Goal: Information Seeking & Learning: Learn about a topic

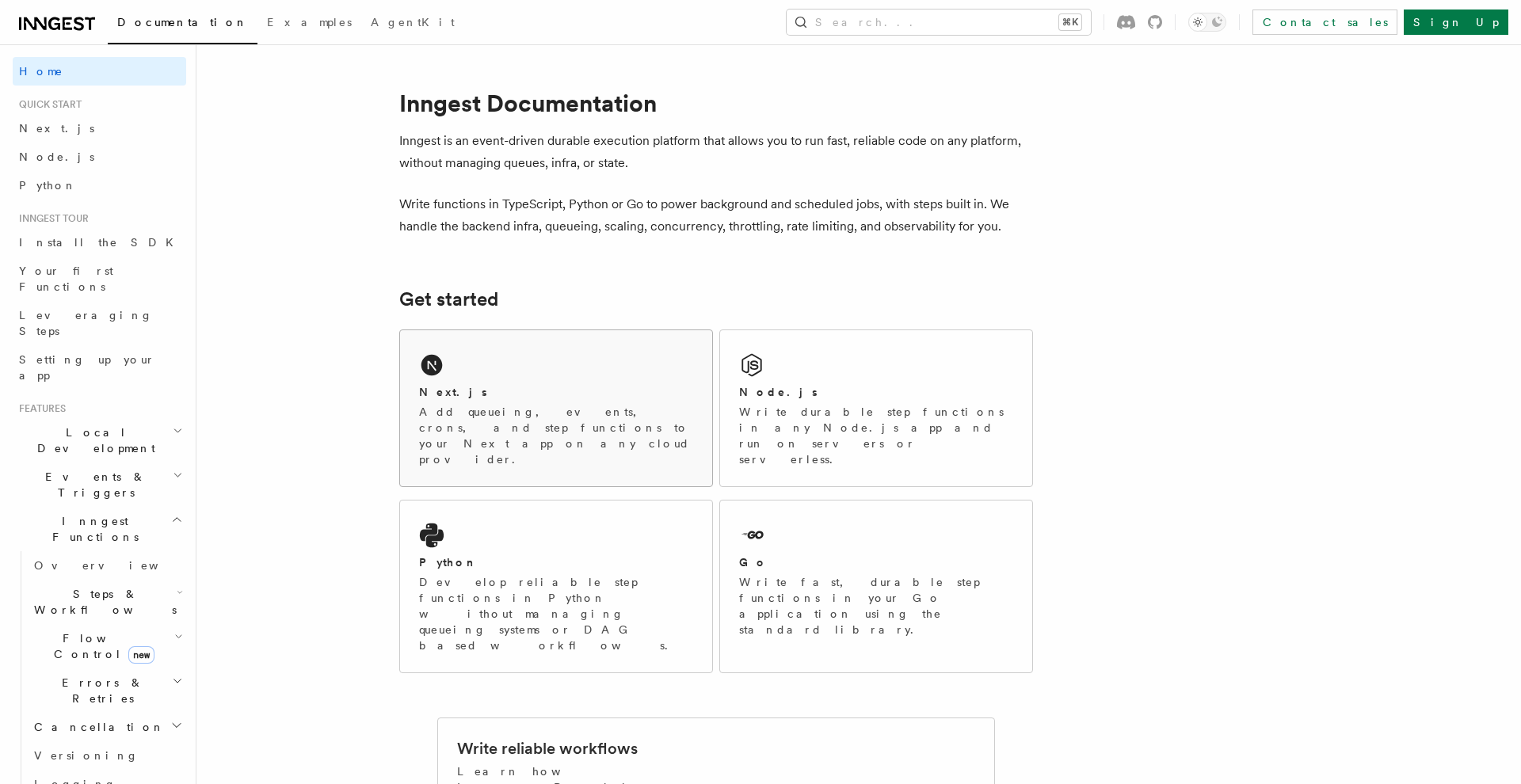
click at [490, 374] on div "Next.js Add queueing, events, crons, and step functions to your Next app on any…" at bounding box center [556, 408] width 312 height 156
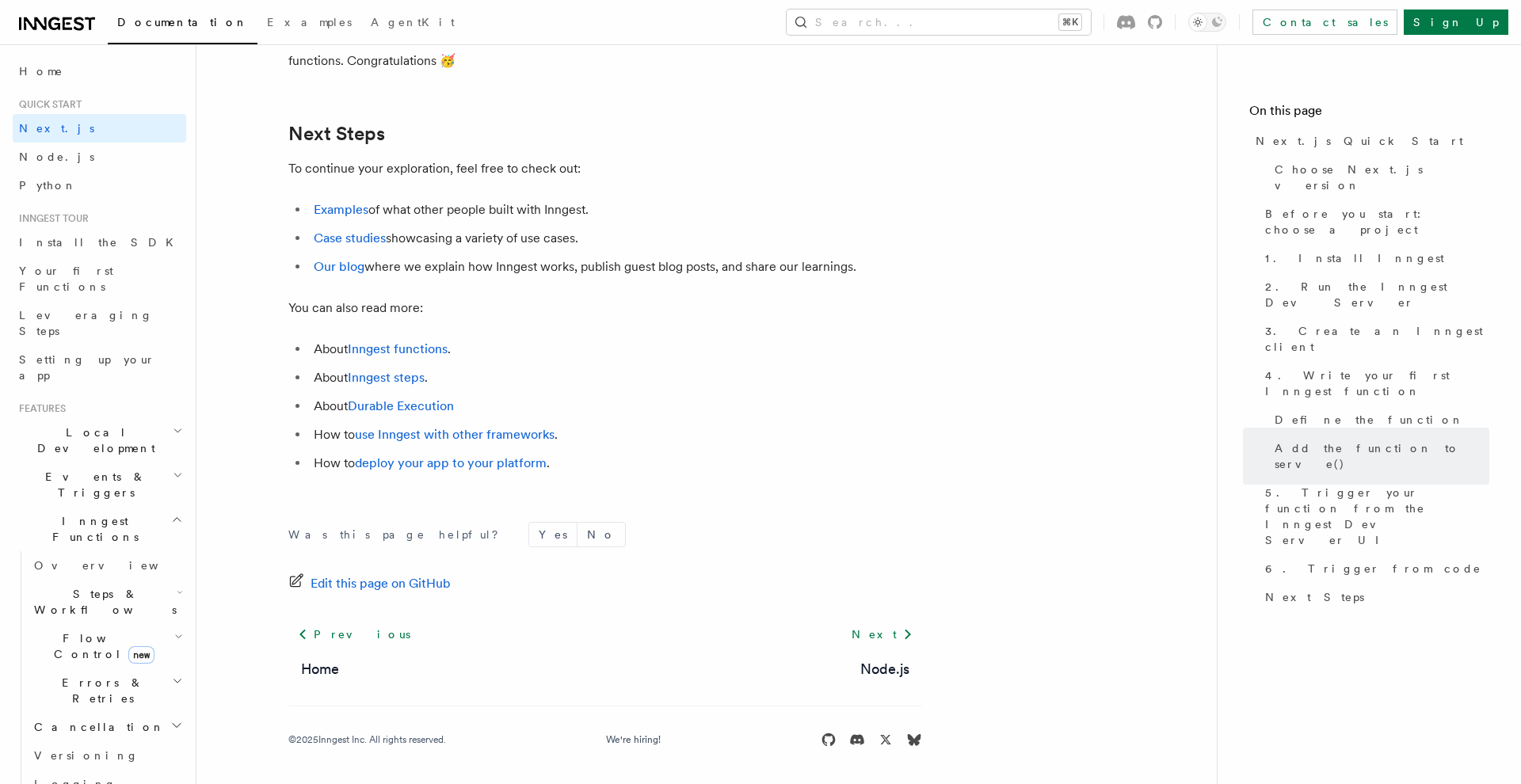
scroll to position [9861, 0]
click at [344, 211] on link "Examples" at bounding box center [340, 210] width 54 height 15
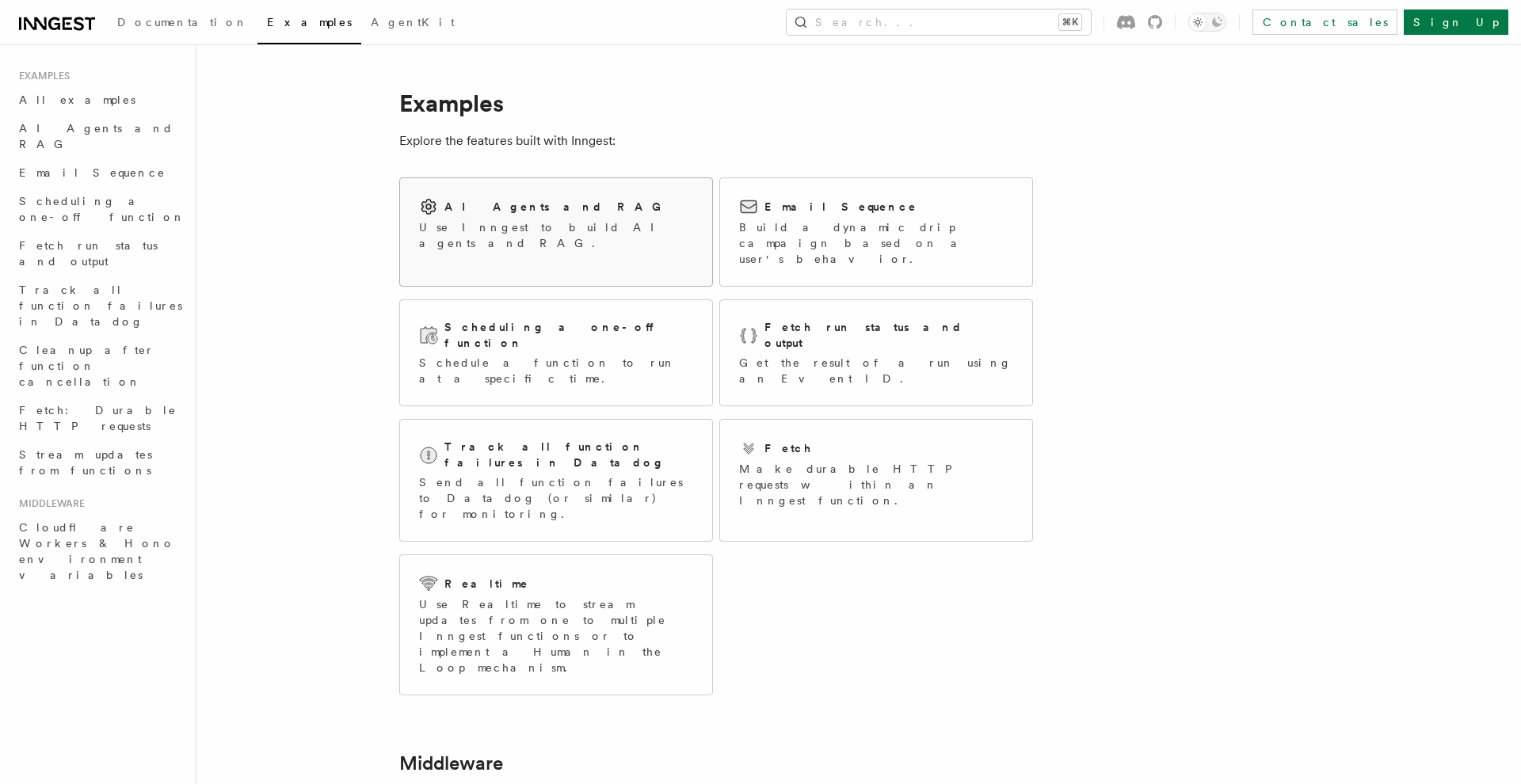
click at [626, 235] on div "AI Agents and RAG Use Inngest to build AI agents and RAG." at bounding box center [556, 223] width 312 height 92
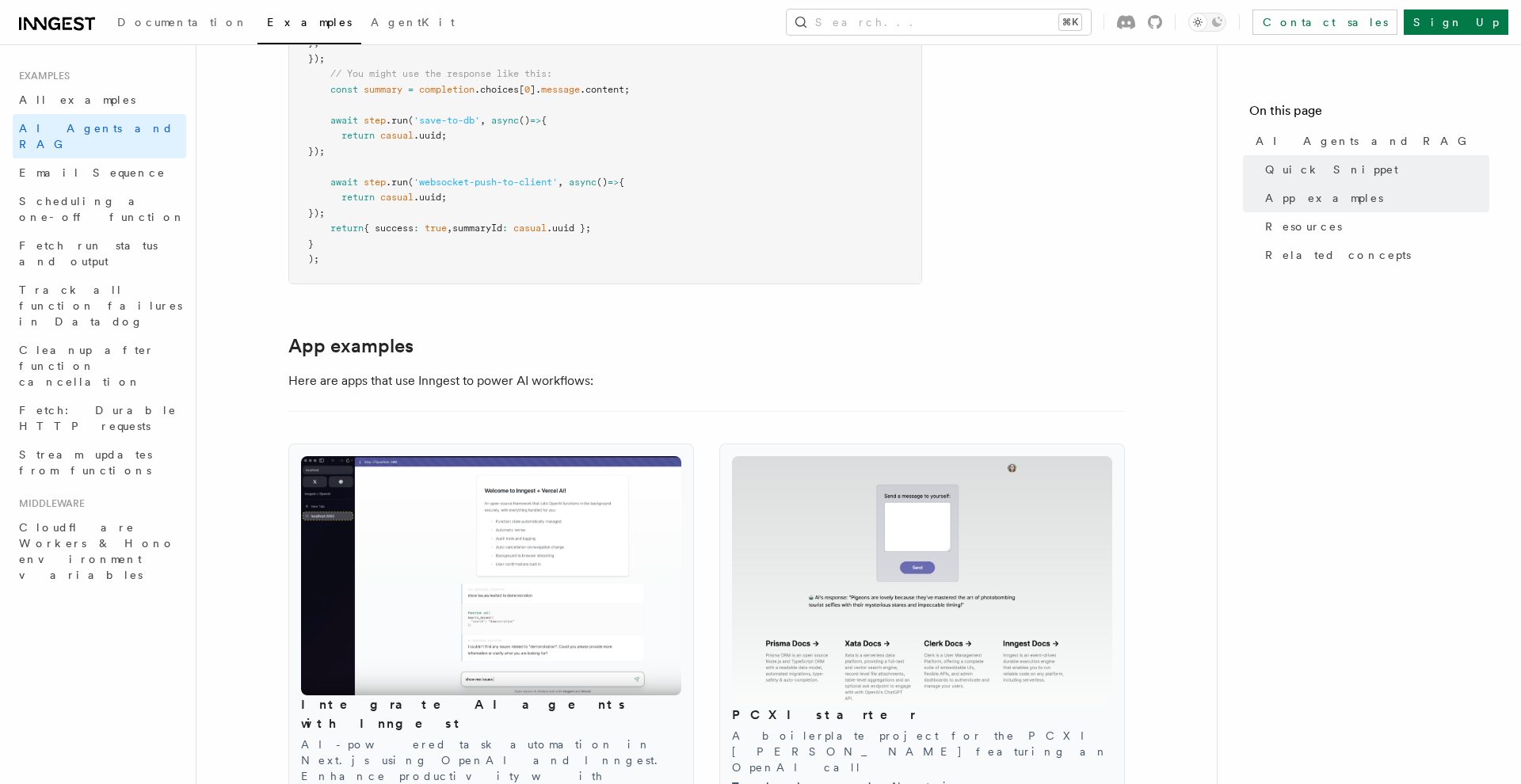
scroll to position [1387, 0]
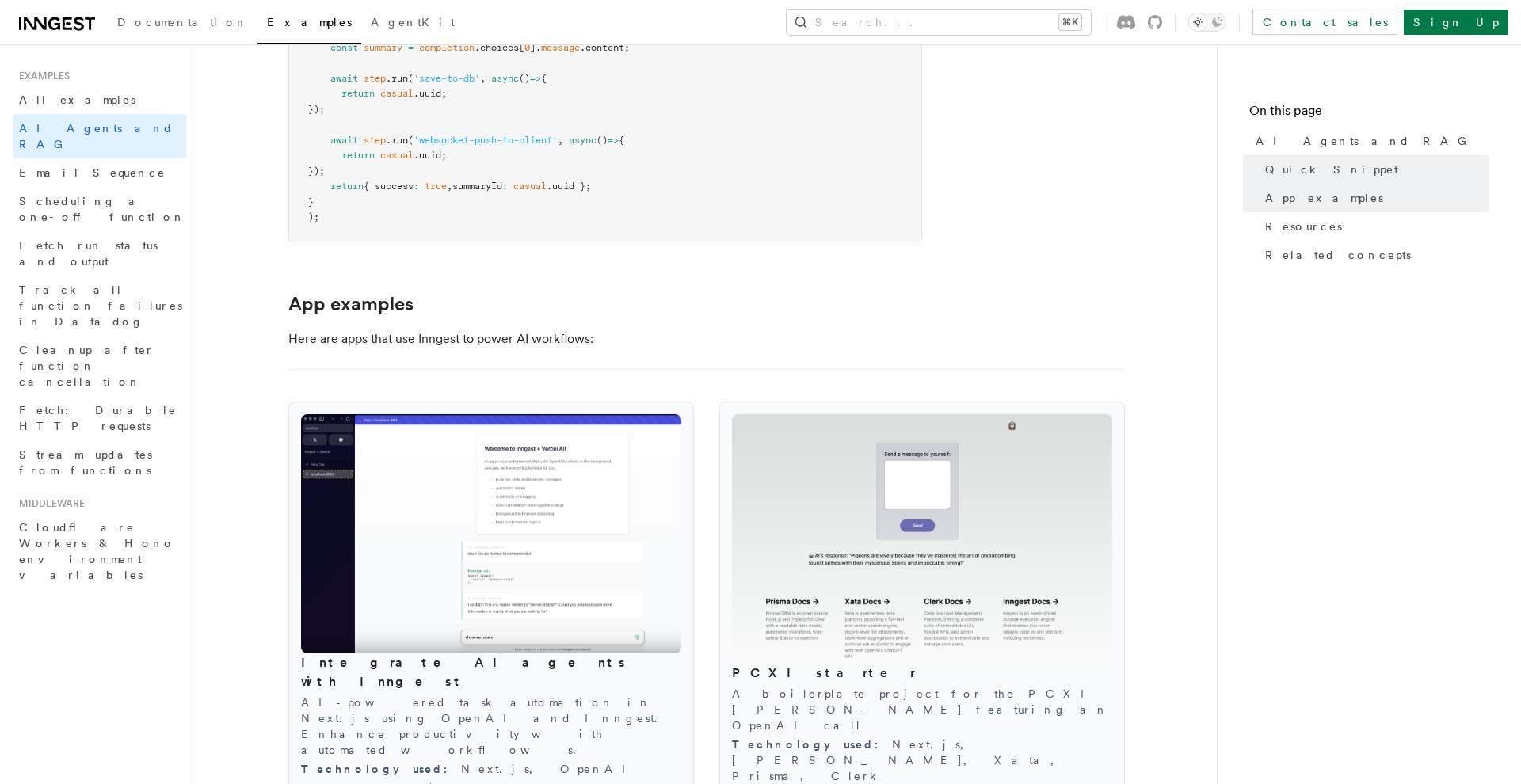
click at [539, 532] on img at bounding box center [490, 534] width 380 height 239
click at [383, 782] on link "Code" at bounding box center [406, 788] width 47 height 12
